Goal: Feedback & Contribution: Contribute content

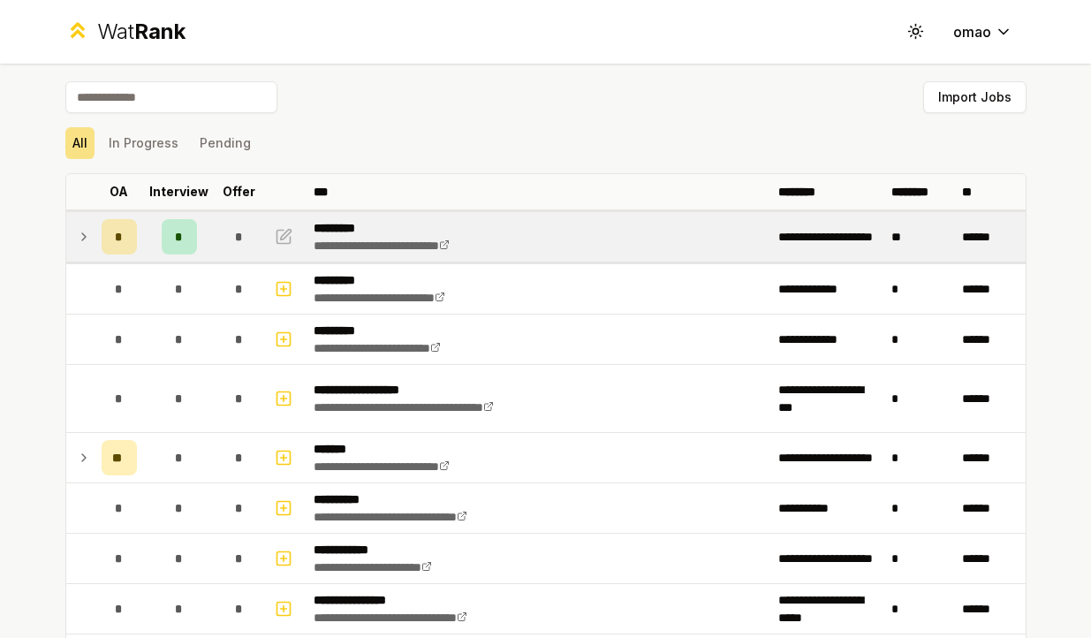
click at [187, 242] on div "*" at bounding box center [179, 236] width 35 height 35
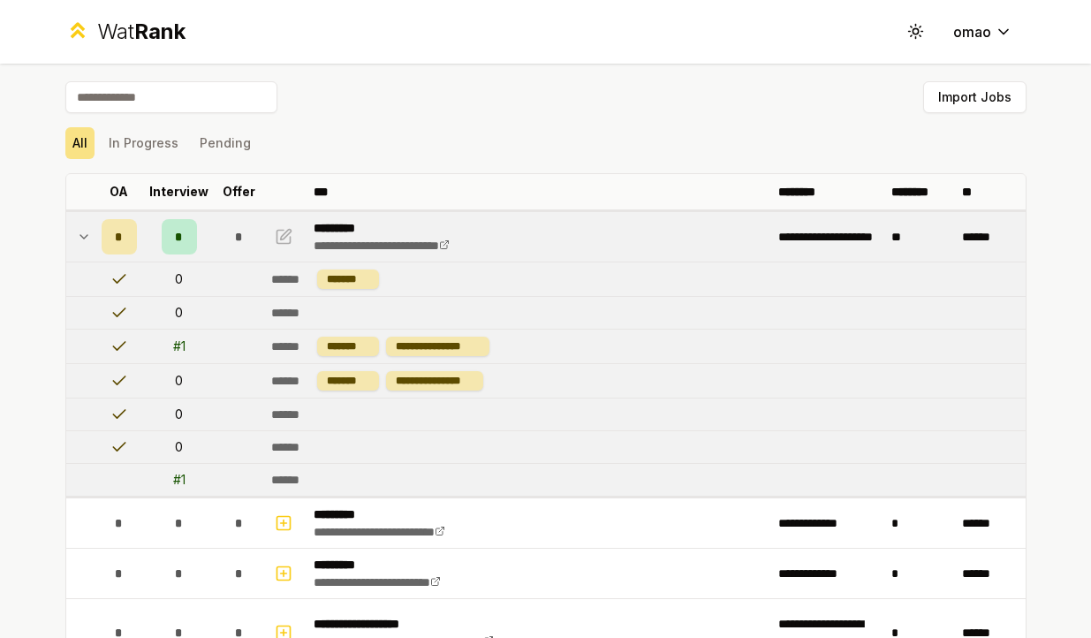
click at [182, 344] on div "# 1" at bounding box center [179, 347] width 12 height 18
click at [283, 236] on icon "button" at bounding box center [284, 236] width 18 height 21
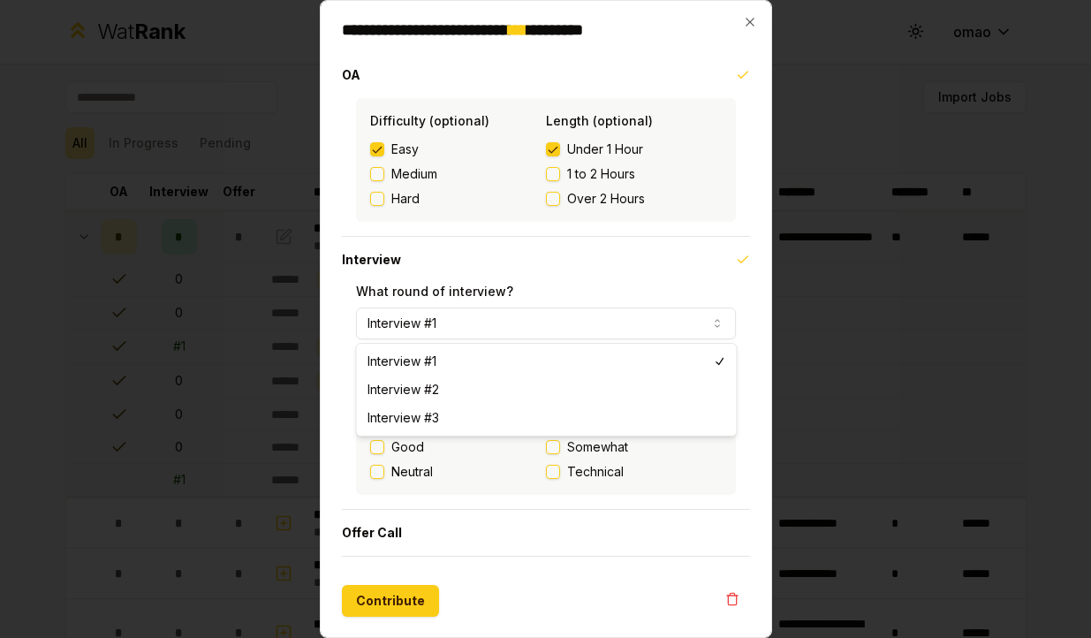
click at [464, 322] on button "Interview #1" at bounding box center [546, 324] width 380 height 32
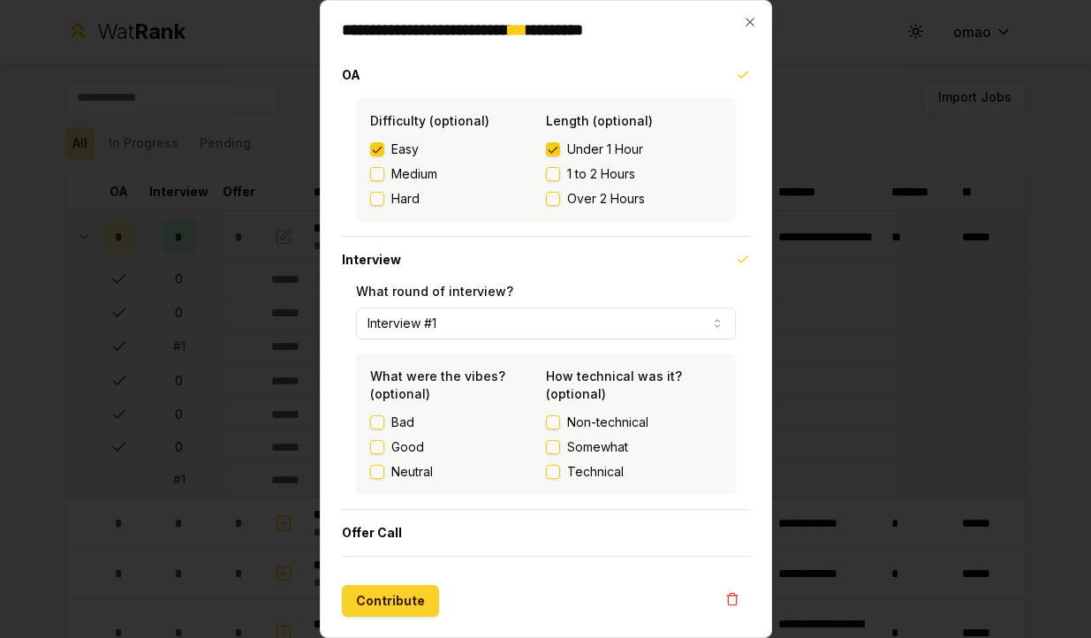
click at [383, 598] on button "Contribute" at bounding box center [390, 601] width 97 height 32
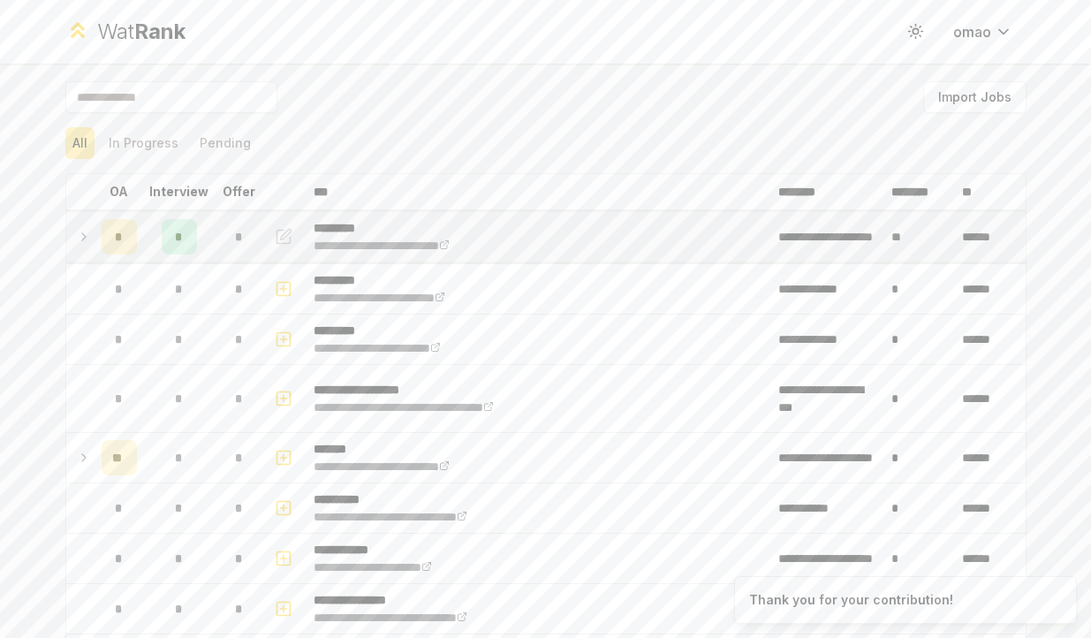
click at [532, 242] on td "**********" at bounding box center [539, 236] width 465 height 49
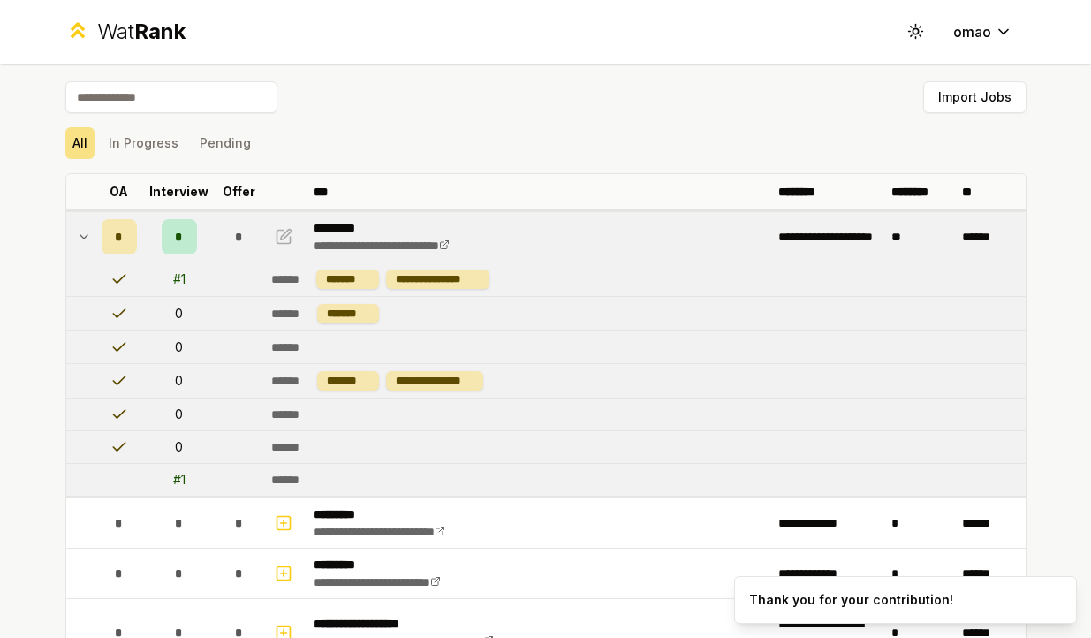
click at [532, 242] on td "**********" at bounding box center [539, 236] width 465 height 49
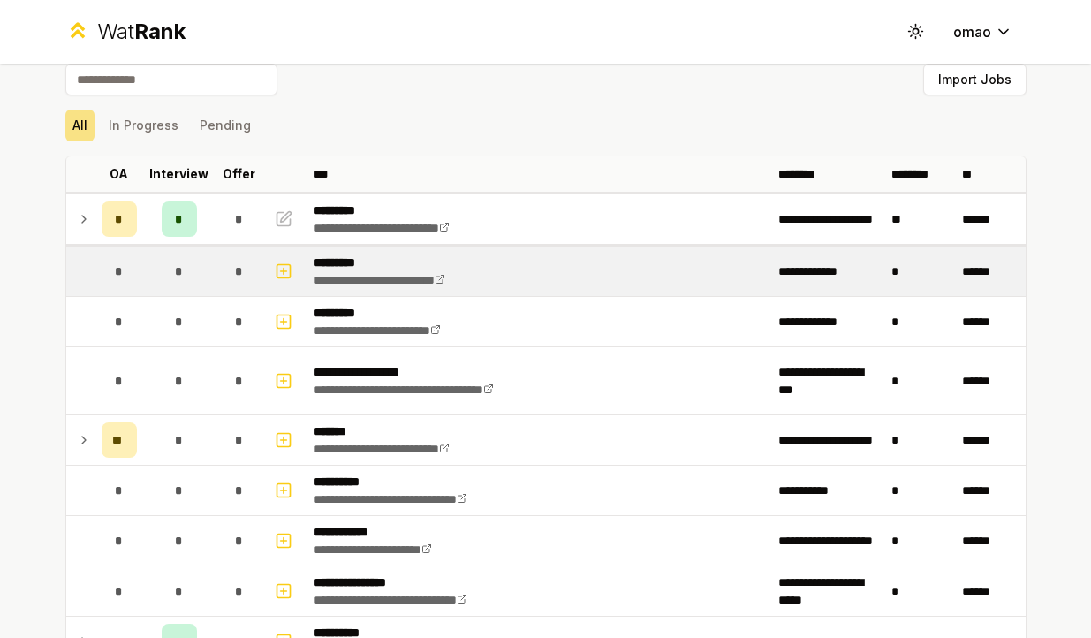
scroll to position [25, 0]
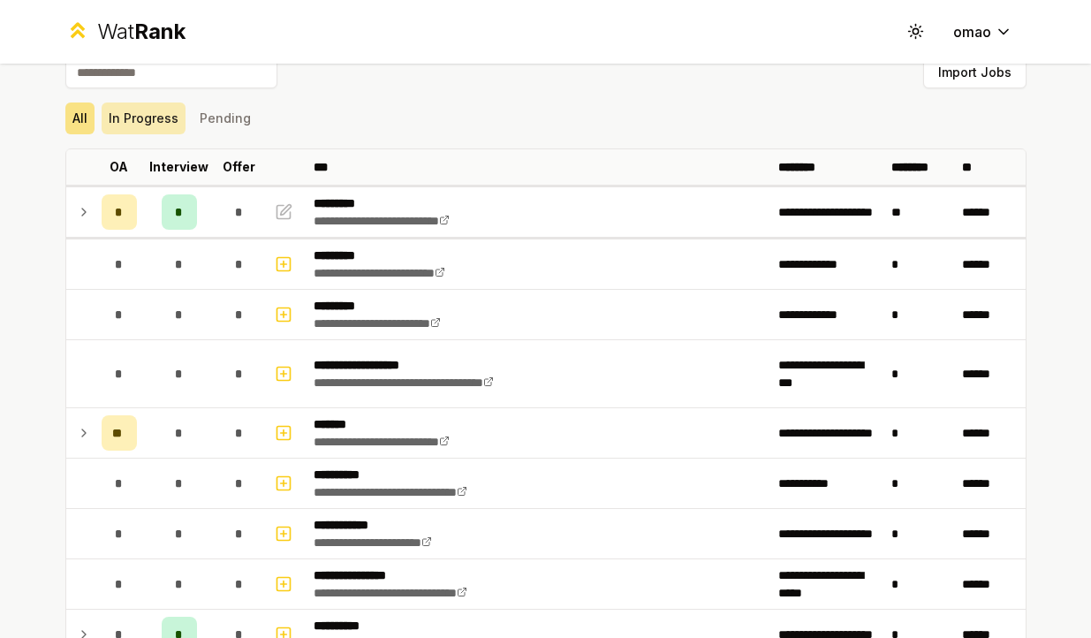
click at [171, 110] on button "In Progress" at bounding box center [144, 119] width 84 height 32
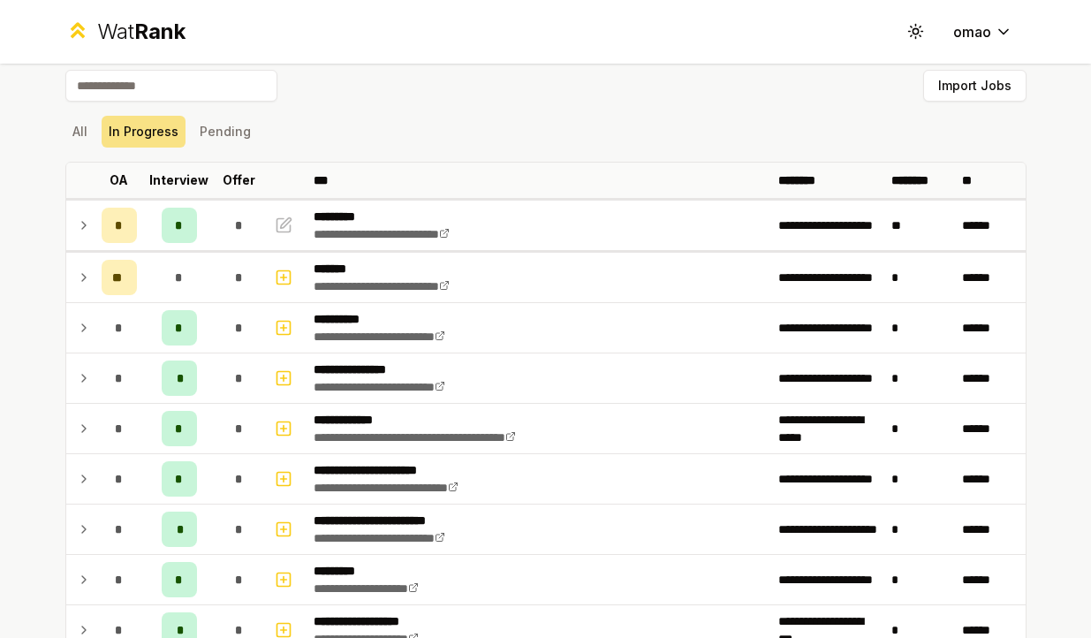
scroll to position [0, 0]
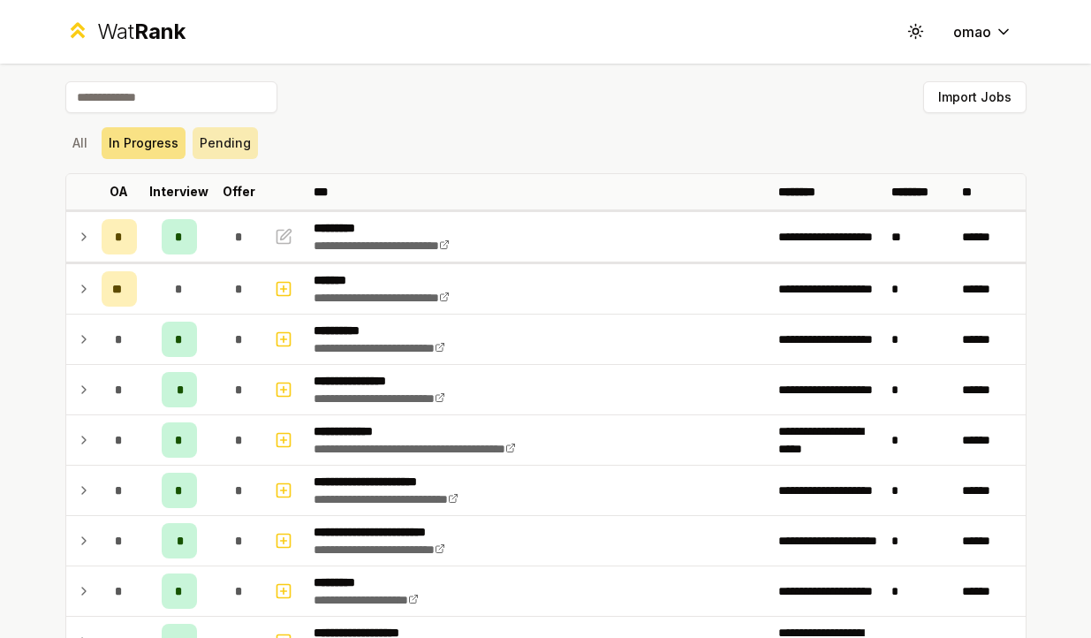
click at [226, 143] on button "Pending" at bounding box center [225, 143] width 65 height 32
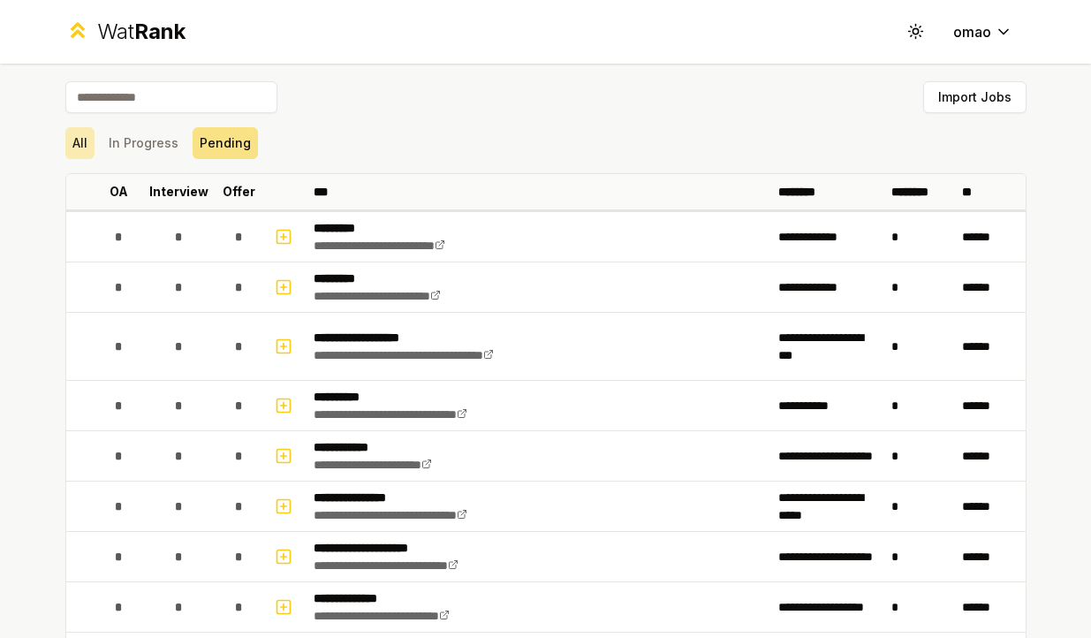
click at [93, 137] on button "All" at bounding box center [79, 143] width 29 height 32
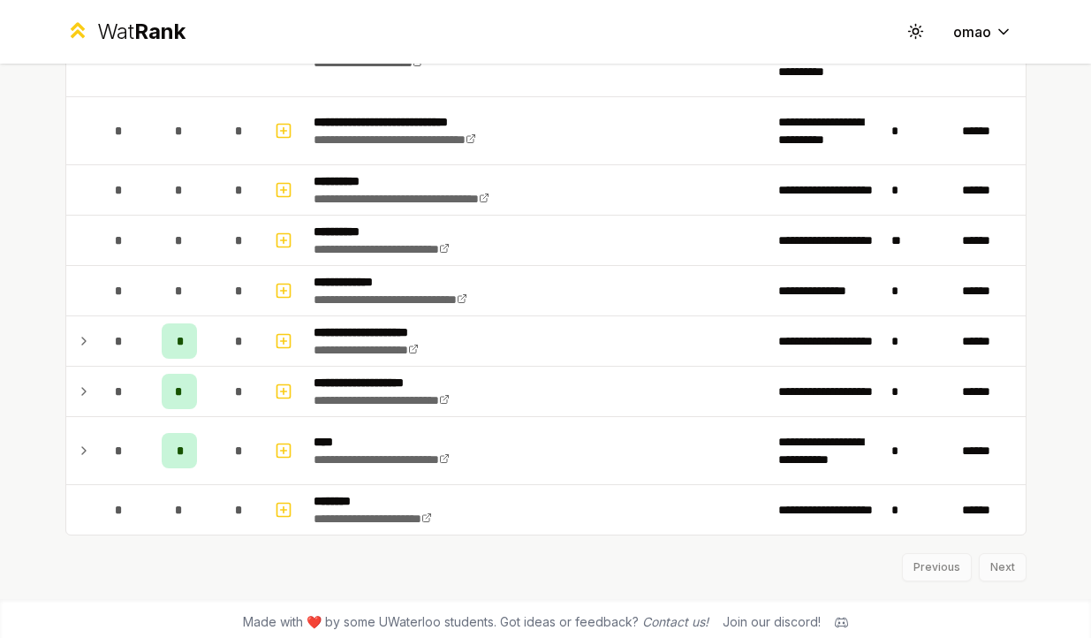
scroll to position [2146, 0]
